Goal: Task Accomplishment & Management: Use online tool/utility

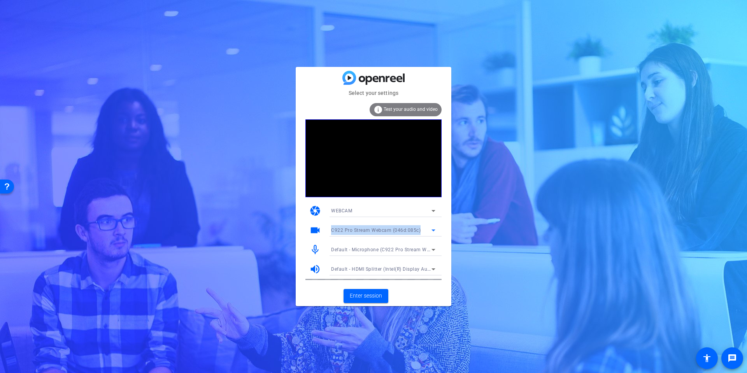
click at [435, 226] on icon at bounding box center [433, 230] width 9 height 9
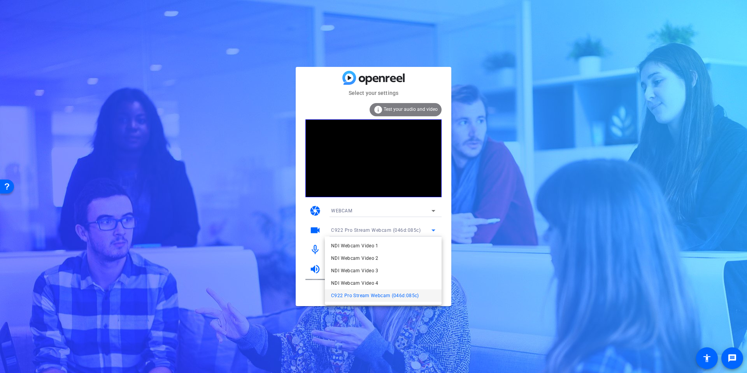
click at [493, 285] on div at bounding box center [373, 186] width 747 height 373
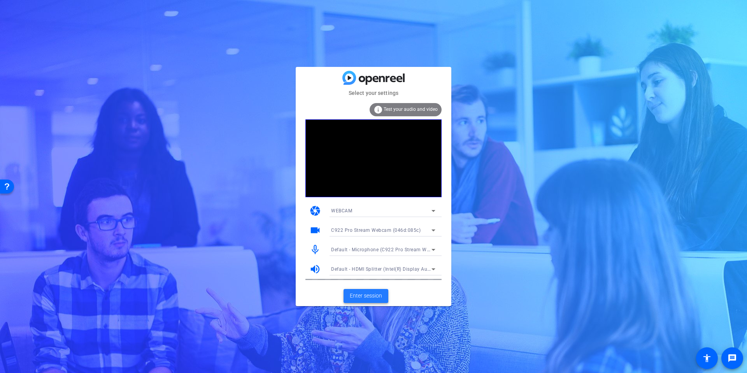
click at [366, 294] on span "Enter session" at bounding box center [366, 296] width 32 height 8
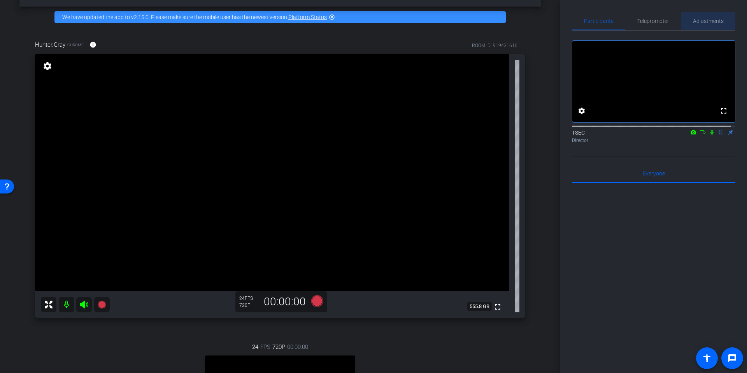
click at [705, 21] on span "Adjustments" at bounding box center [708, 20] width 31 height 5
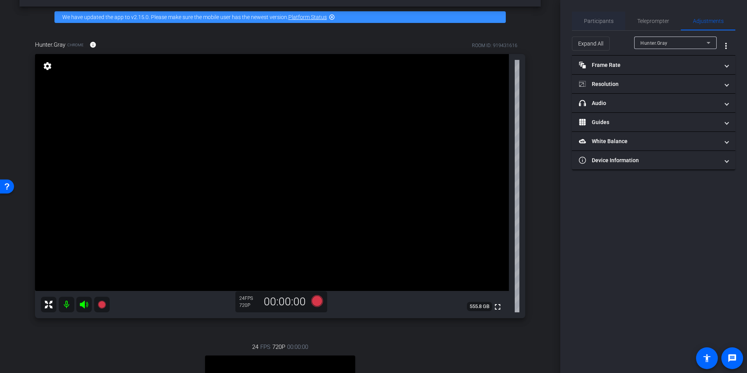
click at [591, 22] on span "Participants" at bounding box center [599, 20] width 30 height 5
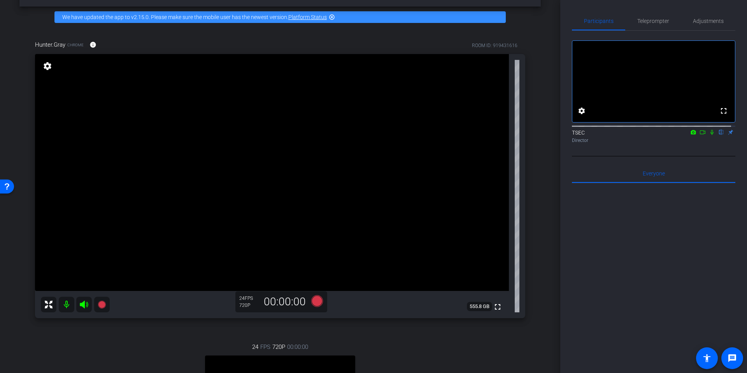
click at [710, 135] on icon at bounding box center [711, 132] width 3 height 5
click at [708, 135] on icon at bounding box center [711, 131] width 6 height 5
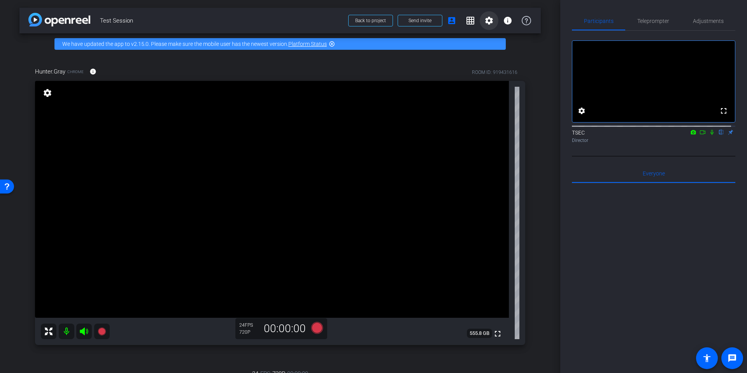
click at [484, 14] on span at bounding box center [488, 20] width 19 height 19
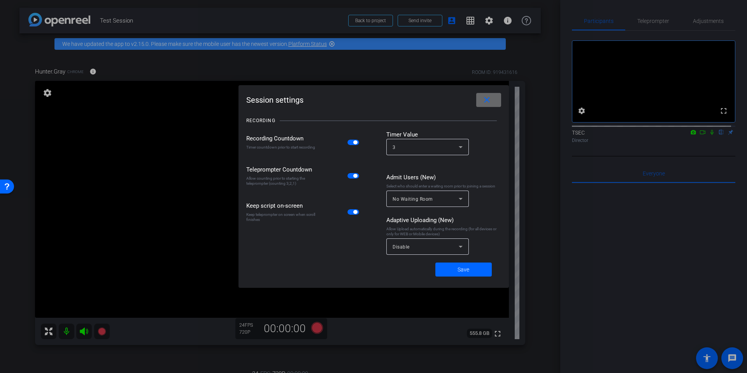
click at [489, 102] on mat-icon "close" at bounding box center [487, 100] width 10 height 10
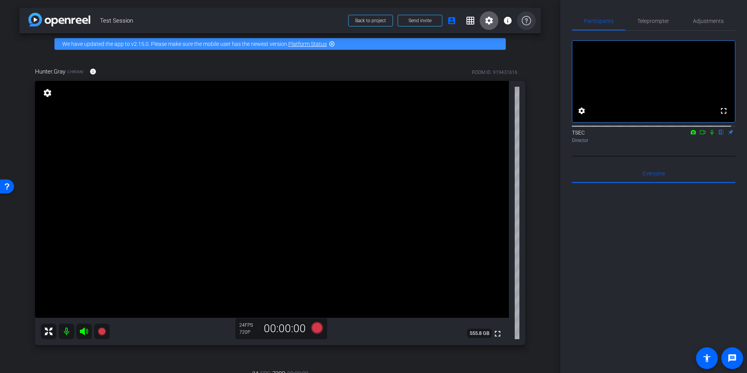
click at [523, 23] on icon at bounding box center [525, 20] width 9 height 9
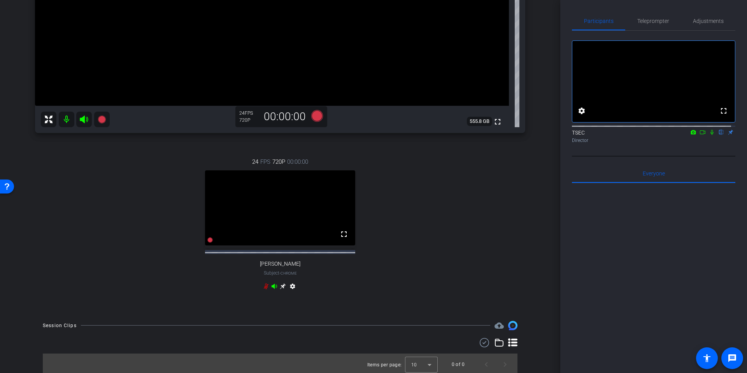
scroll to position [221, 0]
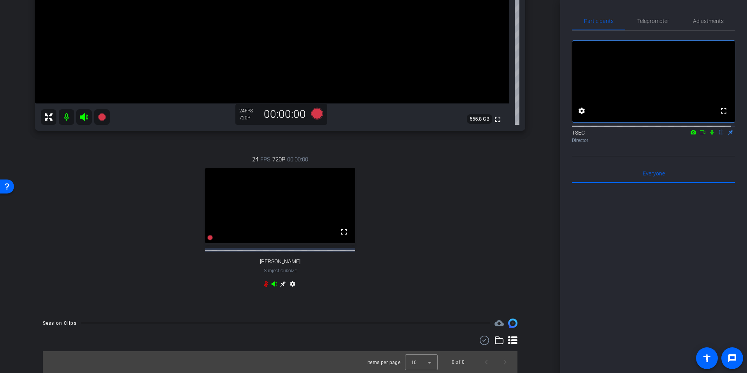
click at [663, 94] on video at bounding box center [653, 81] width 163 height 81
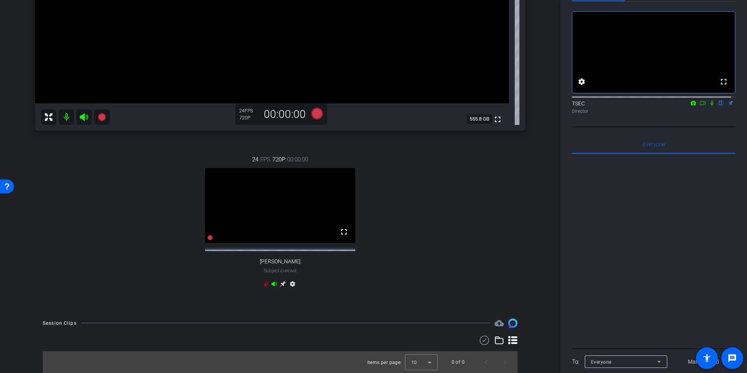
scroll to position [0, 0]
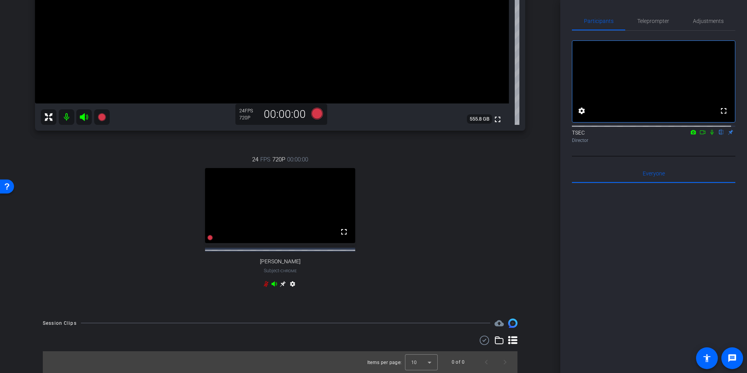
click at [708, 135] on icon at bounding box center [711, 131] width 6 height 5
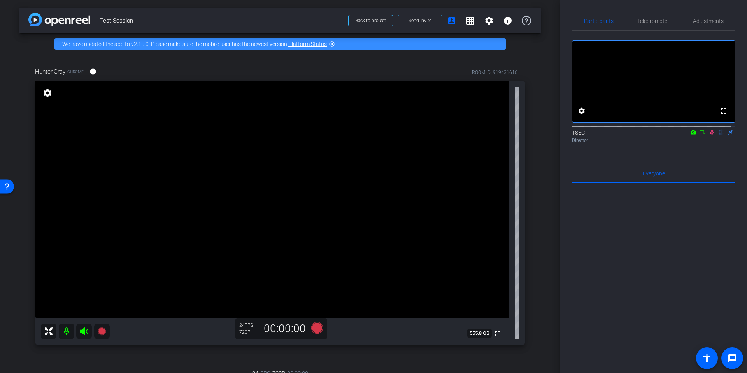
click at [699, 135] on icon at bounding box center [702, 131] width 6 height 5
click at [708, 135] on icon at bounding box center [711, 131] width 6 height 5
click at [703, 19] on span "Adjustments" at bounding box center [708, 20] width 31 height 5
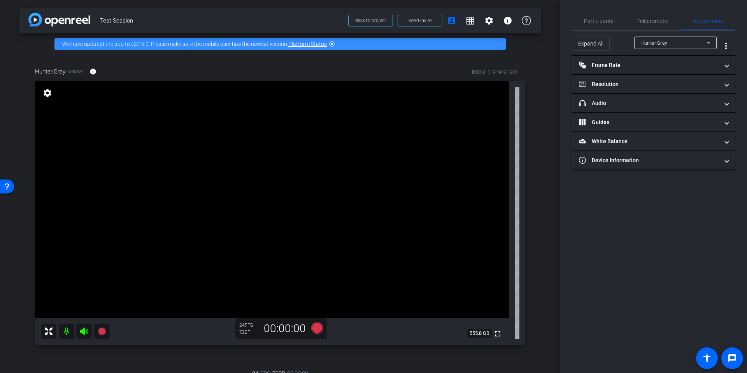
click at [681, 40] on div "Hunter.Gray" at bounding box center [673, 43] width 66 height 10
click at [671, 70] on mat-option "[PERSON_NAME]" at bounding box center [675, 71] width 82 height 12
click at [671, 37] on div "Expand All [PERSON_NAME] more_vert" at bounding box center [653, 43] width 163 height 25
click at [674, 45] on div "[PERSON_NAME]" at bounding box center [673, 43] width 66 height 10
click at [667, 60] on span "Hunter.Gray" at bounding box center [653, 58] width 27 height 9
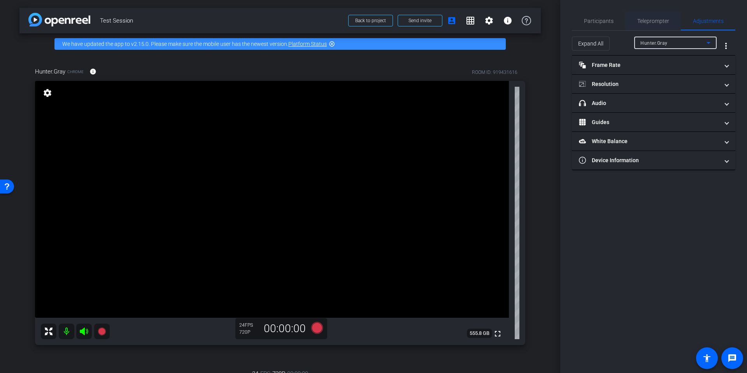
click at [643, 21] on span "Teleprompter" at bounding box center [653, 20] width 32 height 5
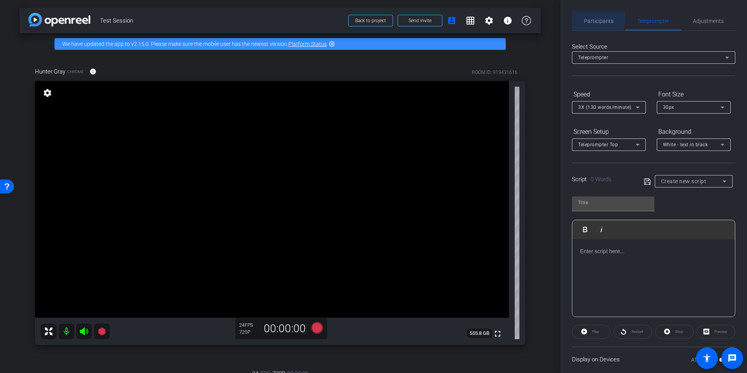
click at [595, 19] on span "Participants" at bounding box center [599, 20] width 30 height 5
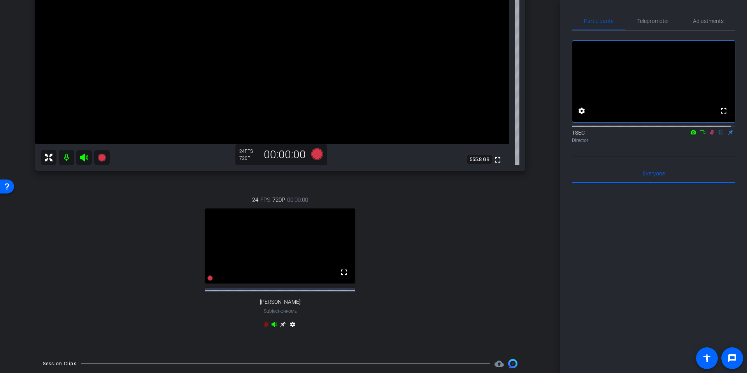
scroll to position [194, 0]
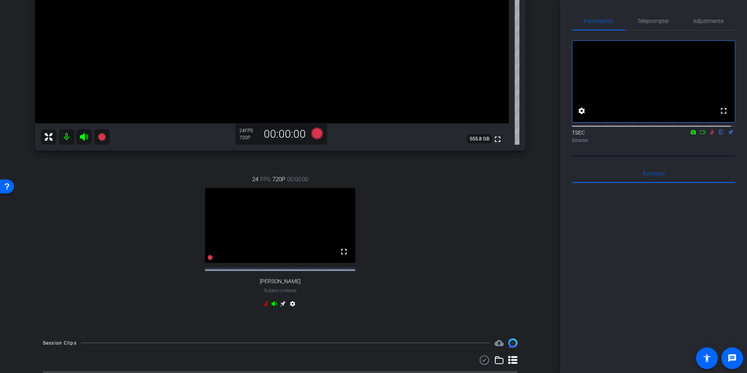
click at [290, 308] on mat-icon "settings" at bounding box center [292, 305] width 9 height 9
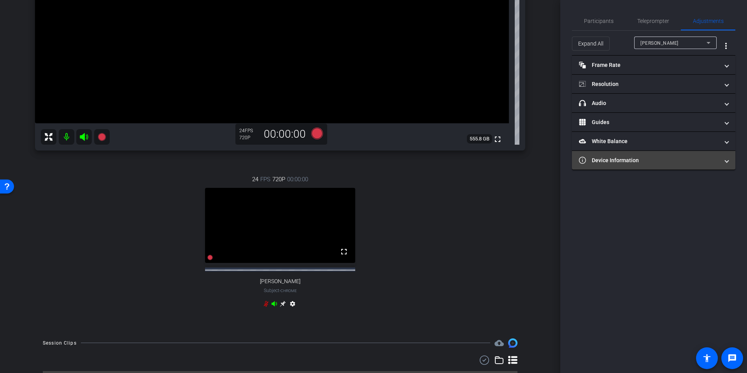
click at [644, 159] on mat-panel-title "Device Information" at bounding box center [649, 160] width 140 height 8
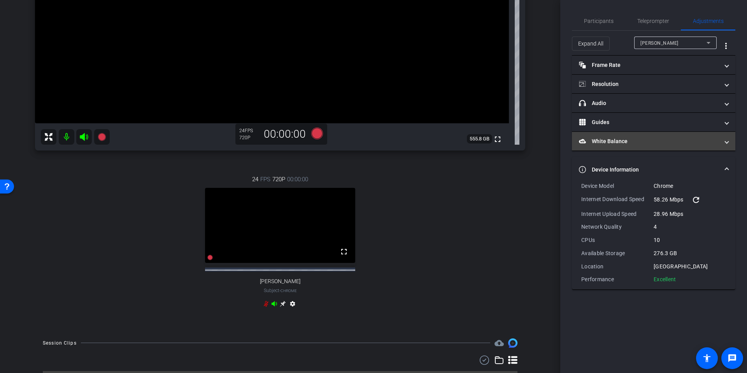
click at [636, 147] on mat-expansion-panel-header "White Balance White Balance" at bounding box center [653, 141] width 163 height 19
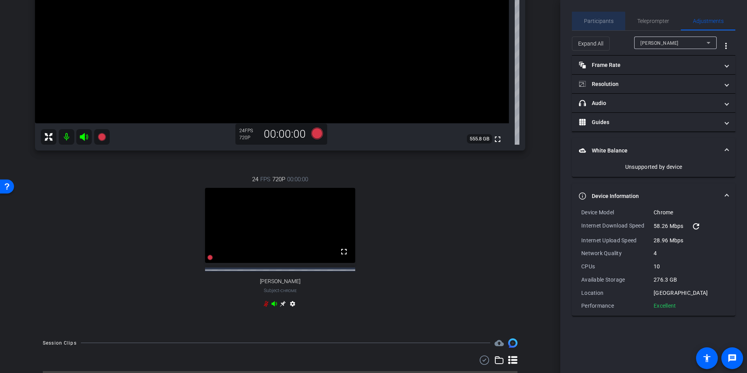
click at [591, 25] on span "Participants" at bounding box center [599, 21] width 30 height 19
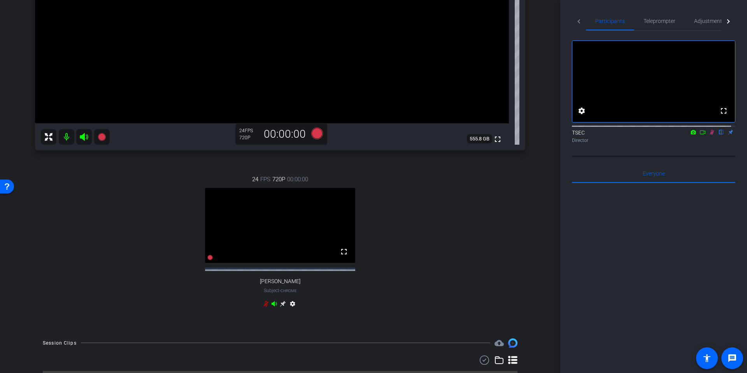
click at [699, 135] on icon at bounding box center [702, 131] width 6 height 5
click at [708, 135] on icon at bounding box center [711, 131] width 6 height 5
click at [578, 23] on mat-tab-header "Participants Teleprompter Adjustments" at bounding box center [653, 21] width 163 height 19
click at [577, 20] on mat-tab-header "Participants Teleprompter Adjustments" at bounding box center [653, 21] width 163 height 19
click at [579, 18] on mat-tab-header "Participants Teleprompter Adjustments" at bounding box center [653, 21] width 163 height 19
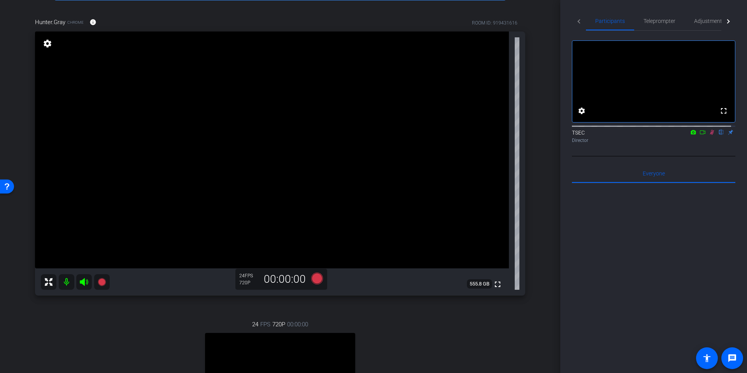
scroll to position [0, 0]
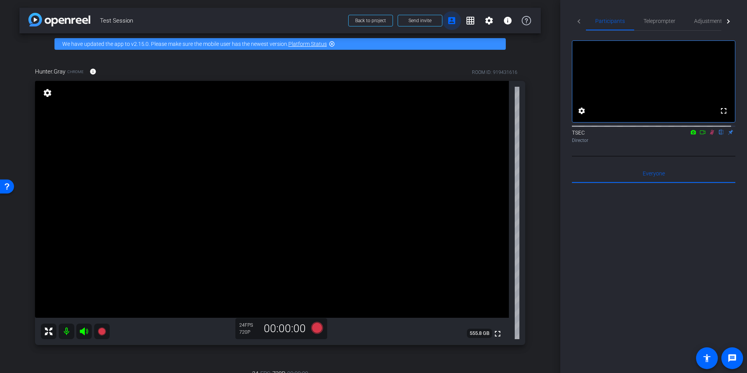
click at [447, 20] on mat-icon "account_box" at bounding box center [451, 20] width 9 height 9
click at [448, 20] on mat-icon "account_box" at bounding box center [451, 20] width 9 height 9
click at [486, 21] on mat-icon "settings" at bounding box center [488, 20] width 9 height 9
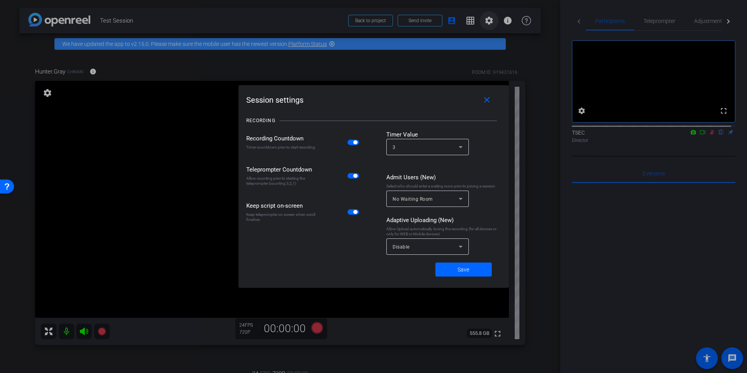
click at [486, 21] on div at bounding box center [373, 186] width 747 height 373
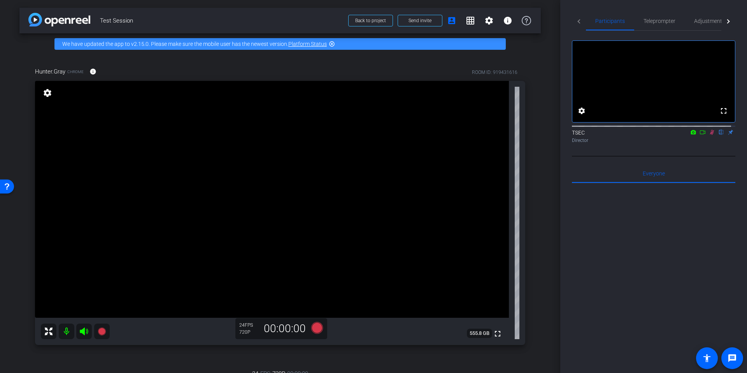
click at [687, 90] on video at bounding box center [653, 81] width 163 height 81
drag, startPoint x: 687, startPoint y: 90, endPoint x: 660, endPoint y: 63, distance: 38.5
click at [660, 63] on video at bounding box center [653, 81] width 163 height 81
click at [7, 184] on div "Open Resource Center" at bounding box center [7, 186] width 6 height 6
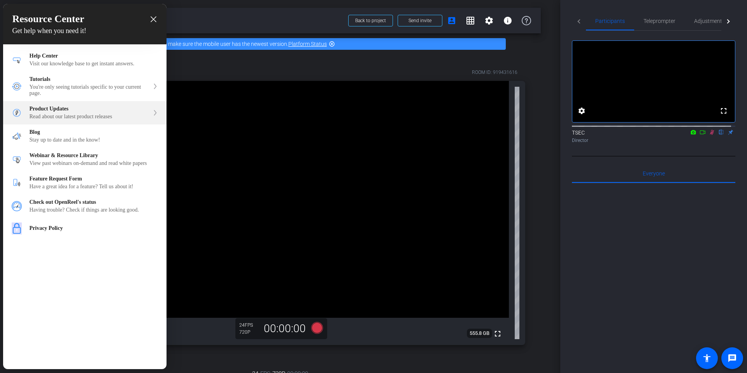
click at [92, 116] on div "Product Updates Read about our latest product releases" at bounding box center [90, 113] width 120 height 14
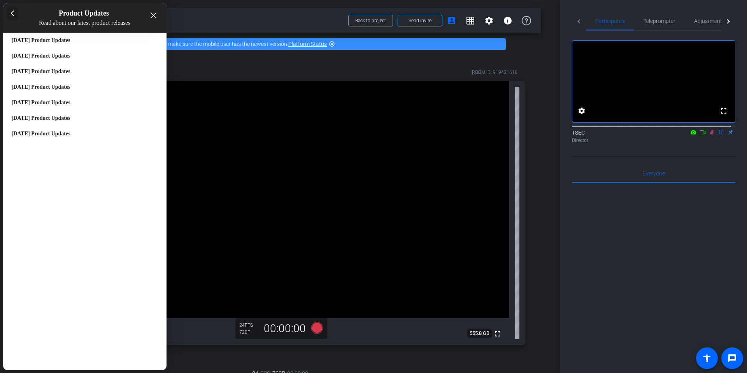
click at [10, 10] on div at bounding box center [12, 14] width 11 height 14
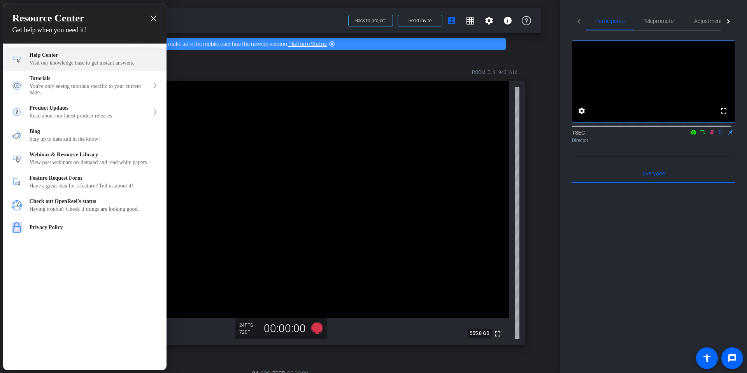
click at [59, 57] on div "Help Center" at bounding box center [94, 55] width 128 height 6
click at [507, 356] on div at bounding box center [373, 186] width 747 height 373
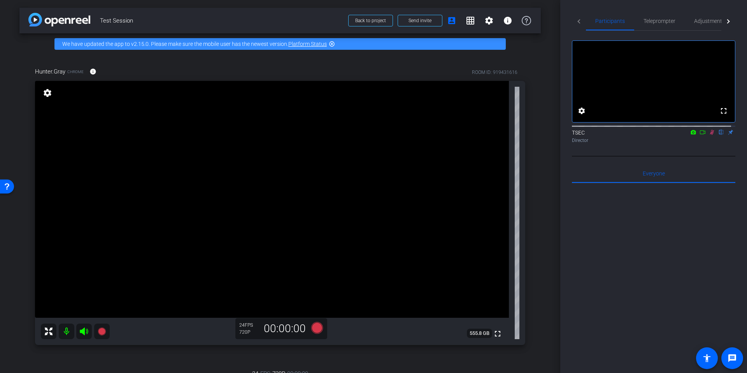
drag, startPoint x: 698, startPoint y: 136, endPoint x: 698, endPoint y: 141, distance: 4.3
click at [698, 136] on mat-icon at bounding box center [702, 132] width 9 height 7
click at [708, 135] on icon at bounding box center [711, 131] width 6 height 5
click at [725, 22] on div at bounding box center [727, 21] width 4 height 4
click at [699, 22] on span "Adjustments" at bounding box center [693, 20] width 31 height 5
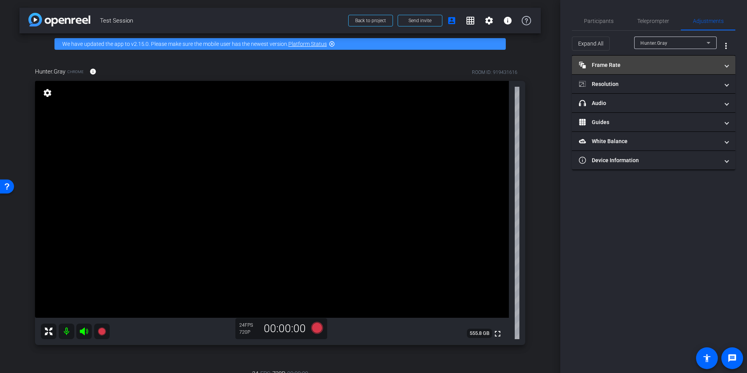
click at [680, 64] on mat-panel-title "Frame Rate Frame Rate" at bounding box center [649, 65] width 140 height 8
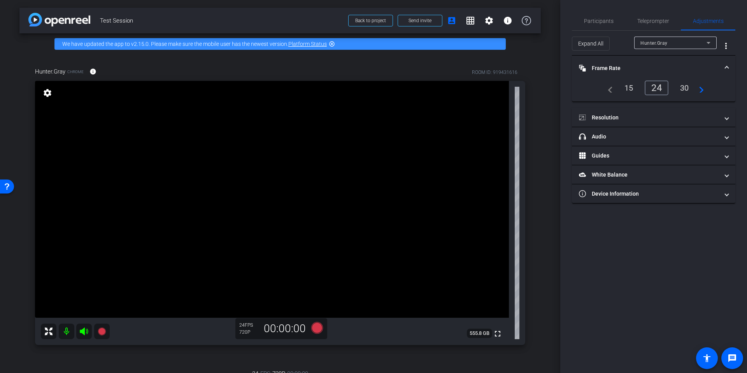
click at [681, 64] on mat-panel-title "Frame Rate Frame Rate" at bounding box center [649, 68] width 140 height 8
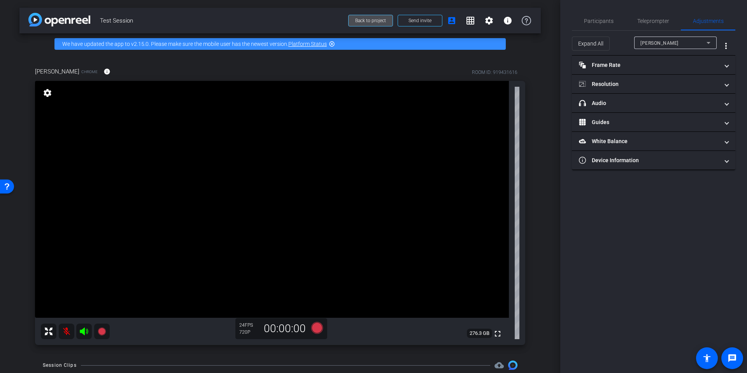
drag, startPoint x: 366, startPoint y: 20, endPoint x: 371, endPoint y: 20, distance: 4.7
click at [367, 20] on span "Back to project" at bounding box center [370, 20] width 31 height 5
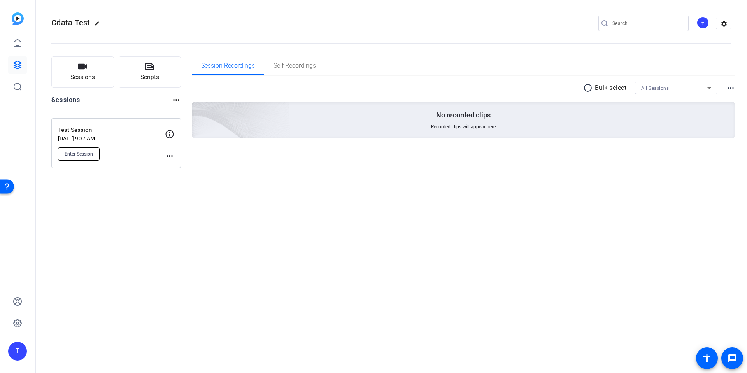
click at [82, 149] on button "Enter Session" at bounding box center [79, 153] width 42 height 13
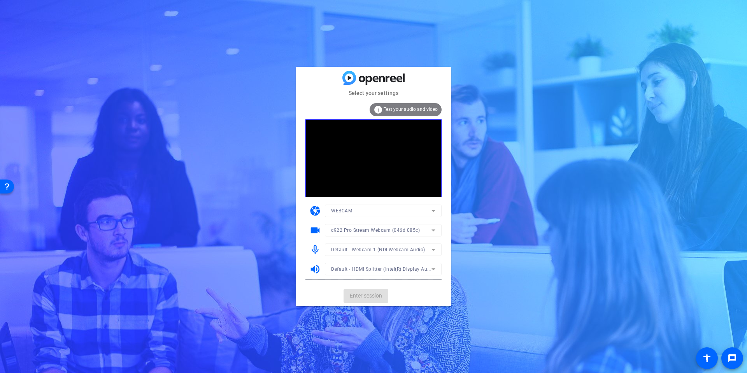
click at [432, 230] on mat-form-field "c922 Pro Stream Webcam (046d:085c)" at bounding box center [383, 230] width 117 height 12
click at [431, 231] on mat-form-field "c922 Pro Stream Webcam (046d:085c)" at bounding box center [383, 230] width 117 height 12
click at [430, 206] on mat-form-field "WEBCAM" at bounding box center [383, 211] width 117 height 12
drag, startPoint x: 434, startPoint y: 215, endPoint x: 434, endPoint y: 211, distance: 4.7
click at [435, 213] on mat-form-field "WEBCAM" at bounding box center [383, 211] width 117 height 12
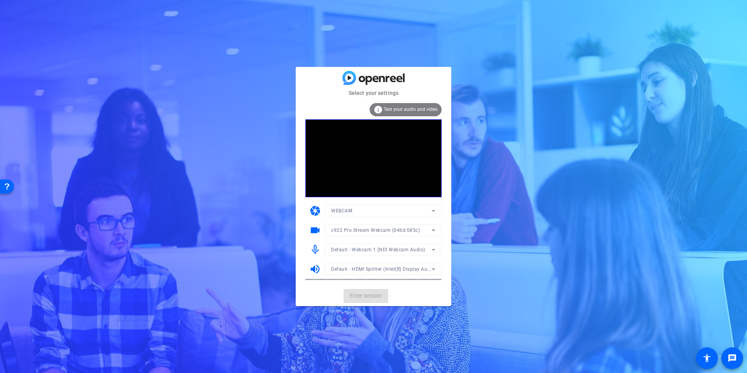
click at [432, 208] on mat-form-field "WEBCAM" at bounding box center [383, 211] width 117 height 12
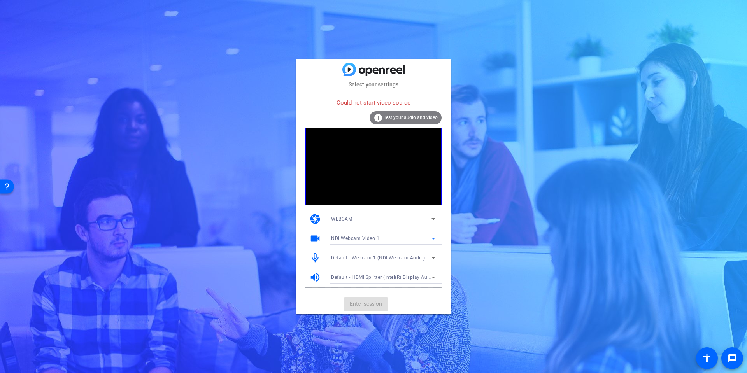
click at [393, 241] on div "NDI Webcam Video 1" at bounding box center [381, 238] width 100 height 10
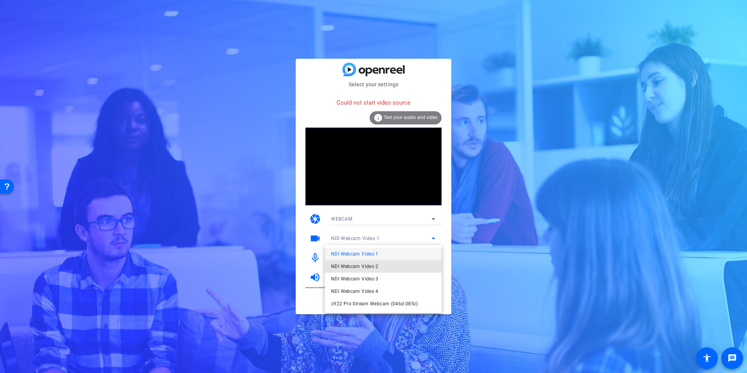
click at [360, 266] on span "NDI Webcam Video 2" at bounding box center [354, 266] width 47 height 9
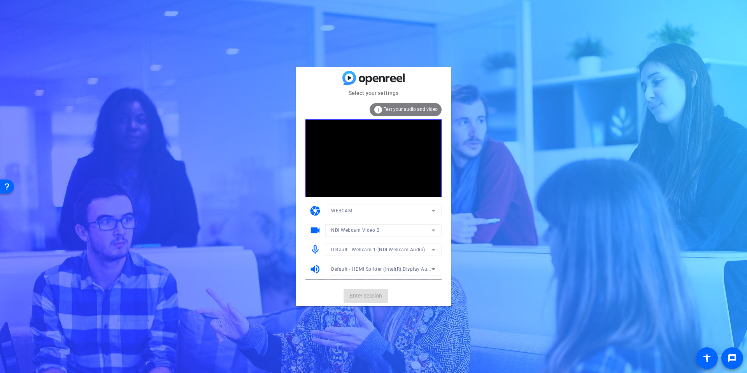
click at [392, 227] on mat-form-field "NDI Webcam Video 2" at bounding box center [383, 230] width 117 height 12
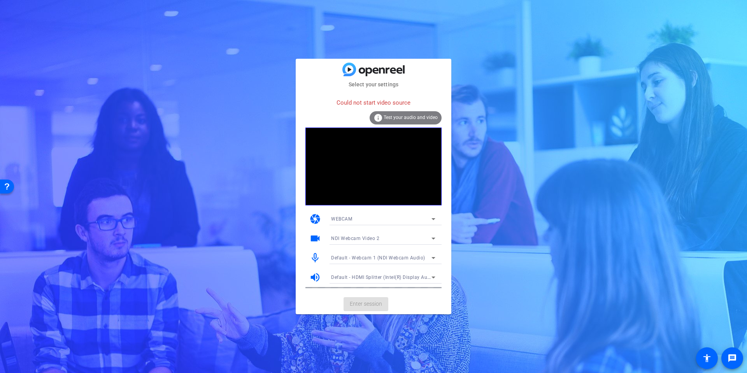
click at [433, 237] on icon at bounding box center [433, 238] width 9 height 9
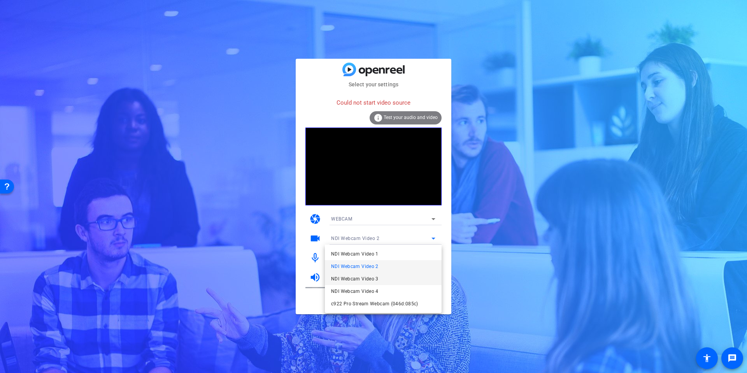
click at [356, 276] on span "NDI Webcam Video 3" at bounding box center [354, 278] width 47 height 9
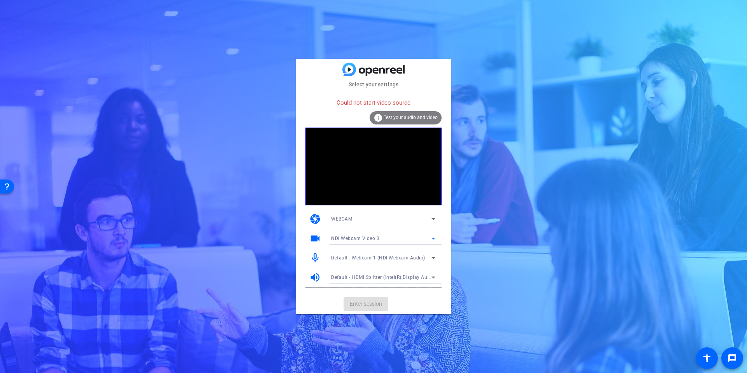
click at [432, 241] on icon at bounding box center [433, 238] width 9 height 9
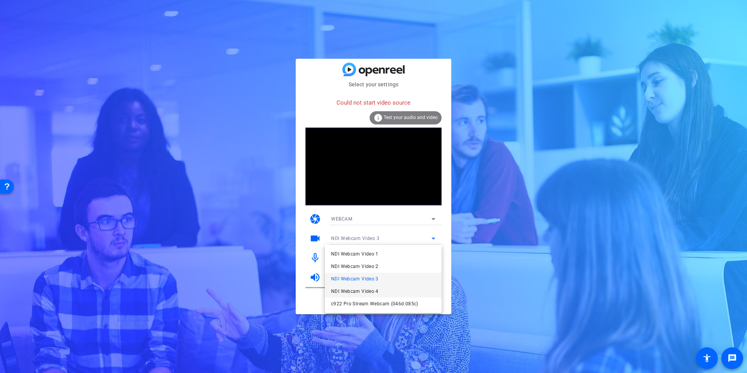
click at [374, 289] on span "NDI Webcam Video 4" at bounding box center [354, 291] width 47 height 9
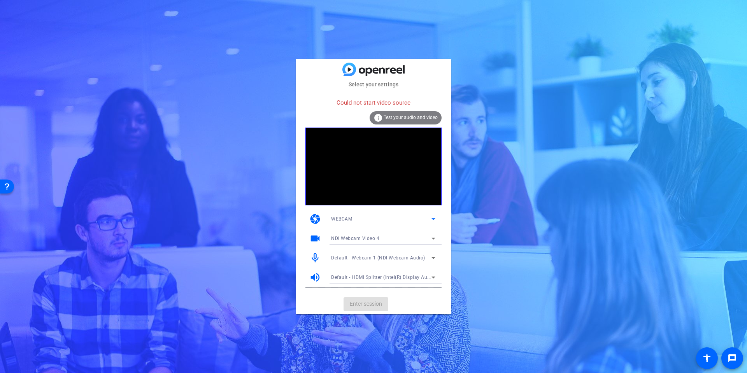
click at [433, 218] on icon at bounding box center [433, 218] width 9 height 9
click at [384, 217] on div at bounding box center [373, 186] width 747 height 373
